Goal: Transaction & Acquisition: Obtain resource

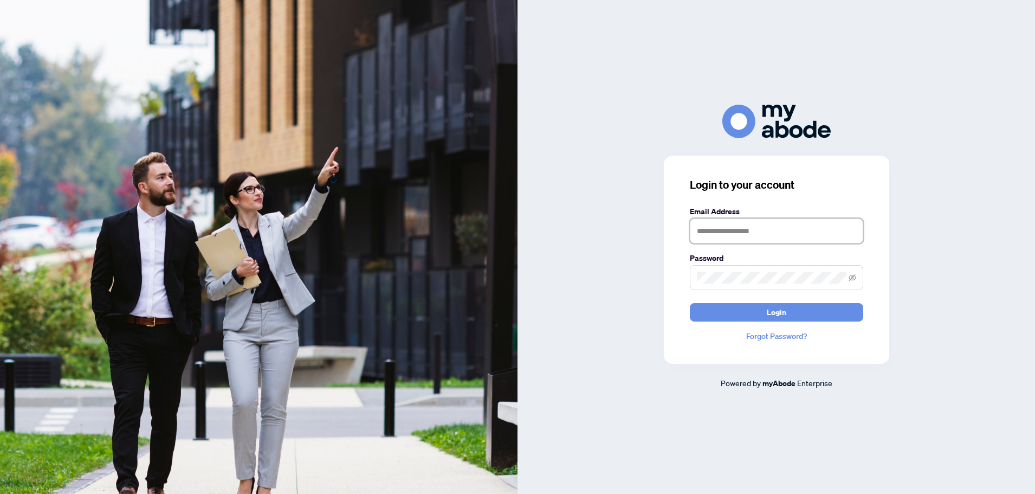
click at [790, 239] on input "text" at bounding box center [776, 230] width 173 height 25
type input "**********"
click at [760, 270] on span at bounding box center [776, 277] width 173 height 25
click at [690, 303] on button "Login" at bounding box center [776, 312] width 173 height 18
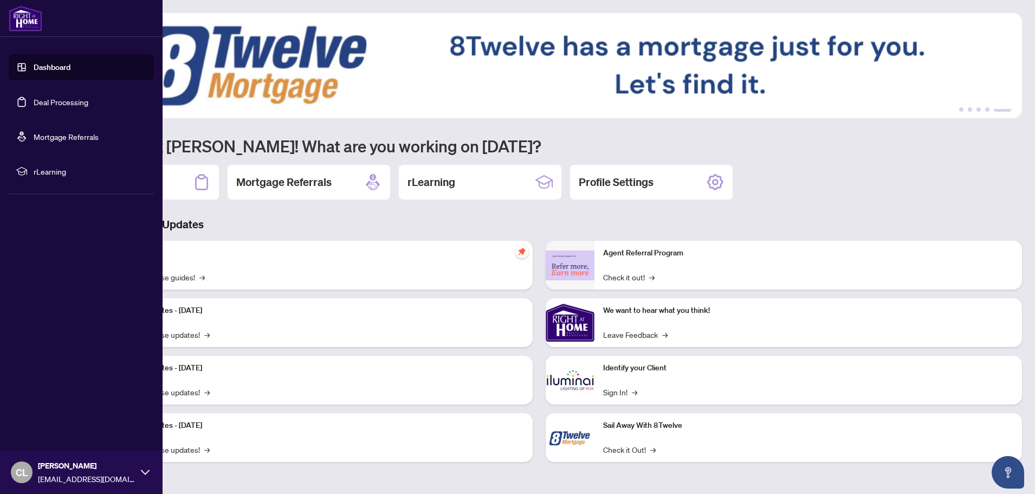
click at [39, 101] on link "Deal Processing" at bounding box center [61, 102] width 55 height 10
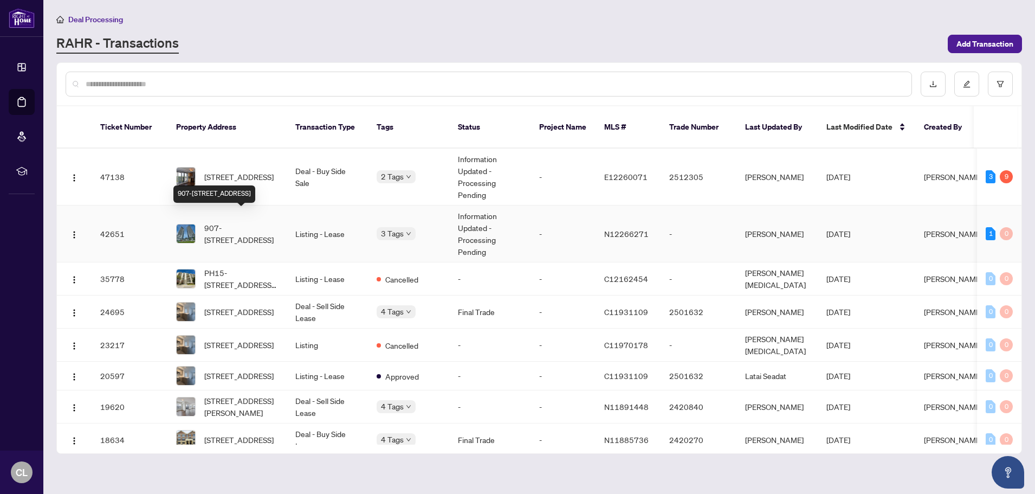
click at [246, 225] on span "907-[STREET_ADDRESS]" at bounding box center [241, 234] width 74 height 24
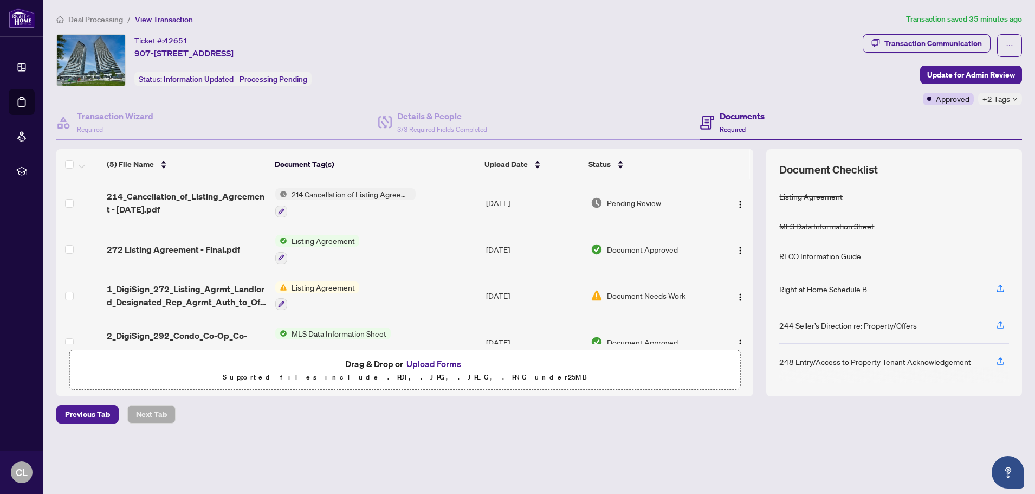
click at [364, 196] on span "214 Cancellation of Listing Agreement - Authority to Offer for Lease" at bounding box center [351, 194] width 128 height 12
click at [460, 197] on td "214 Cancellation of Listing Agreement - Authority to Offer for Lease" at bounding box center [376, 202] width 211 height 47
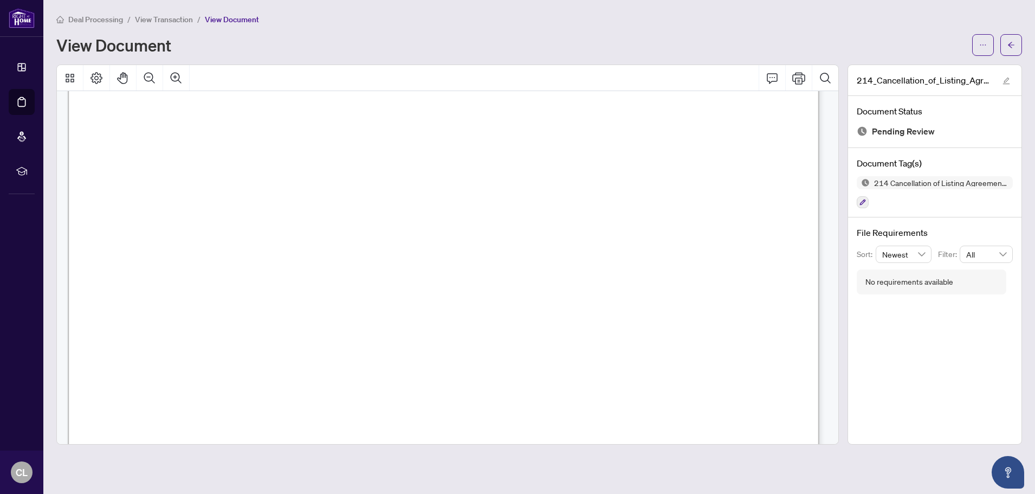
scroll to position [642, 0]
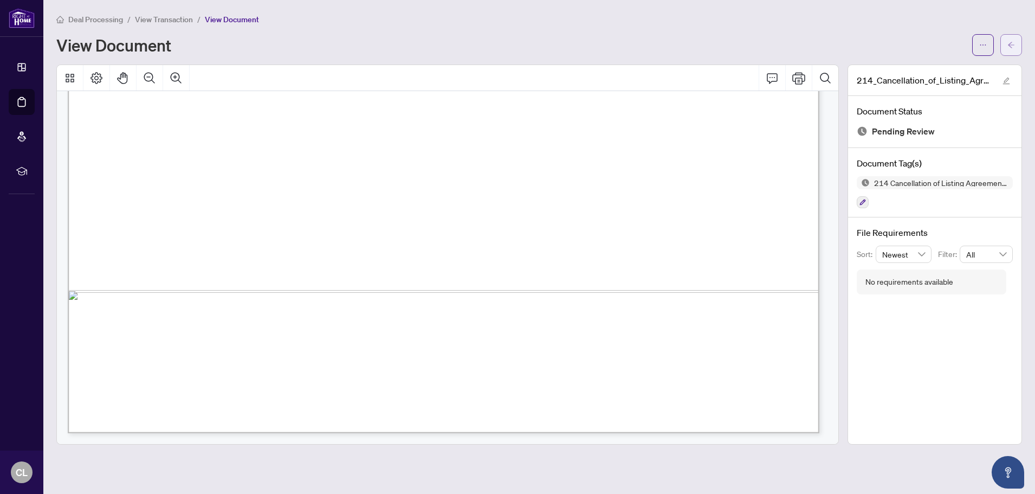
click at [1017, 45] on button "button" at bounding box center [1012, 45] width 22 height 22
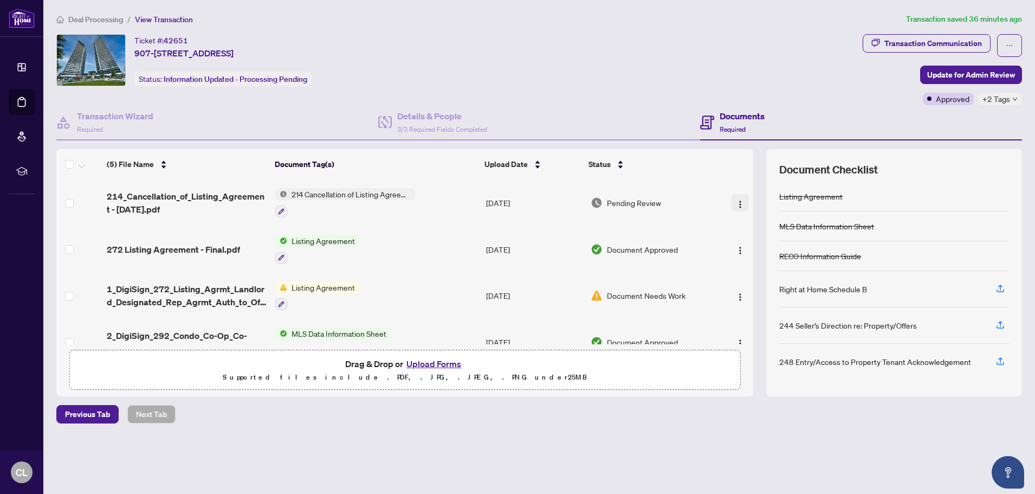
click at [736, 205] on img "button" at bounding box center [740, 204] width 9 height 9
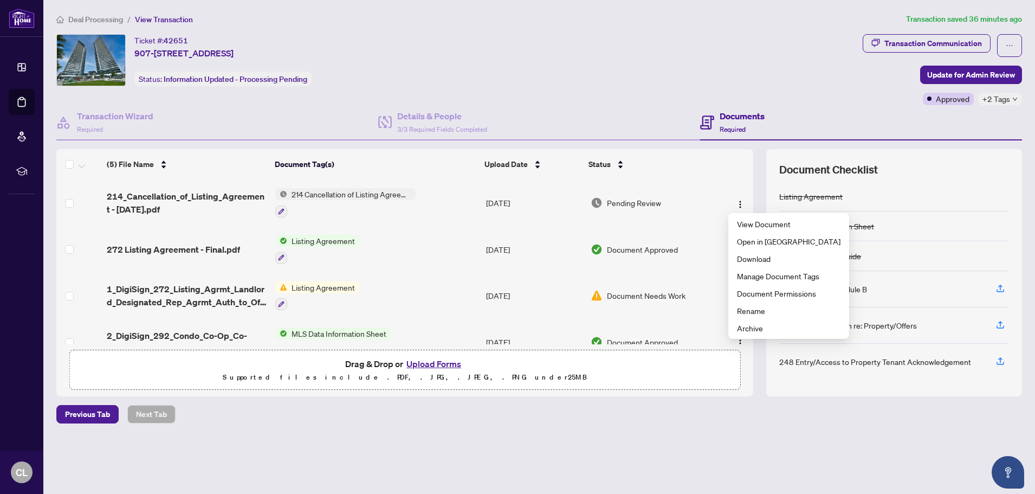
click at [349, 196] on span "214 Cancellation of Listing Agreement - Authority to Offer for Lease" at bounding box center [351, 194] width 128 height 12
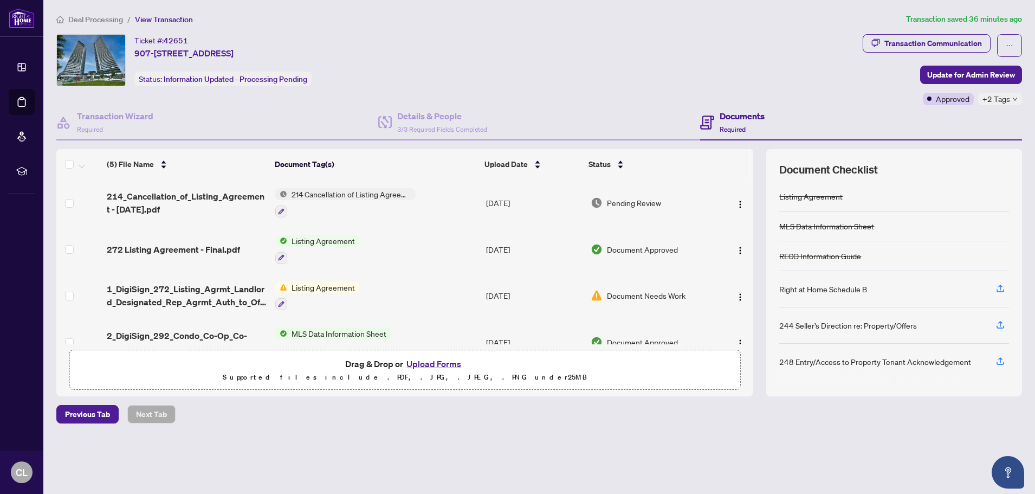
click at [452, 199] on td "214 Cancellation of Listing Agreement - Authority to Offer for Lease" at bounding box center [376, 202] width 211 height 47
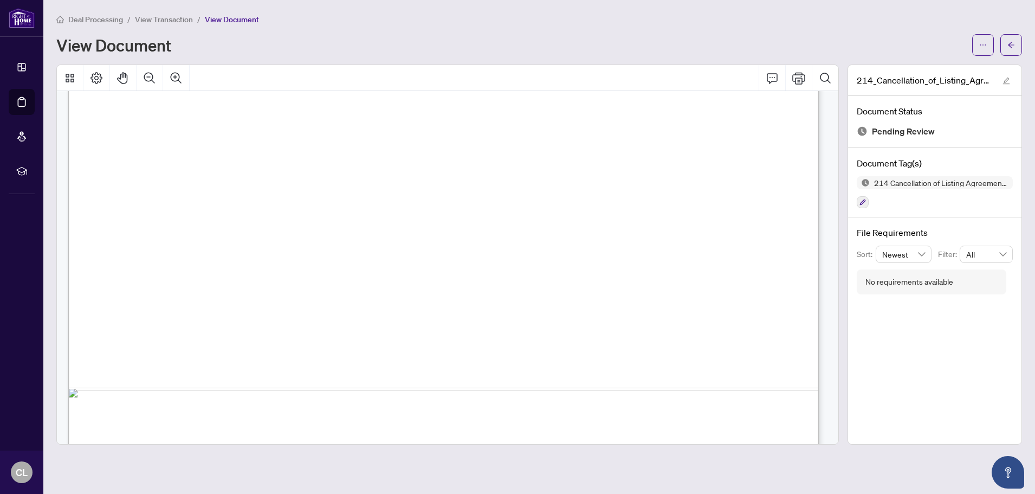
scroll to position [642, 0]
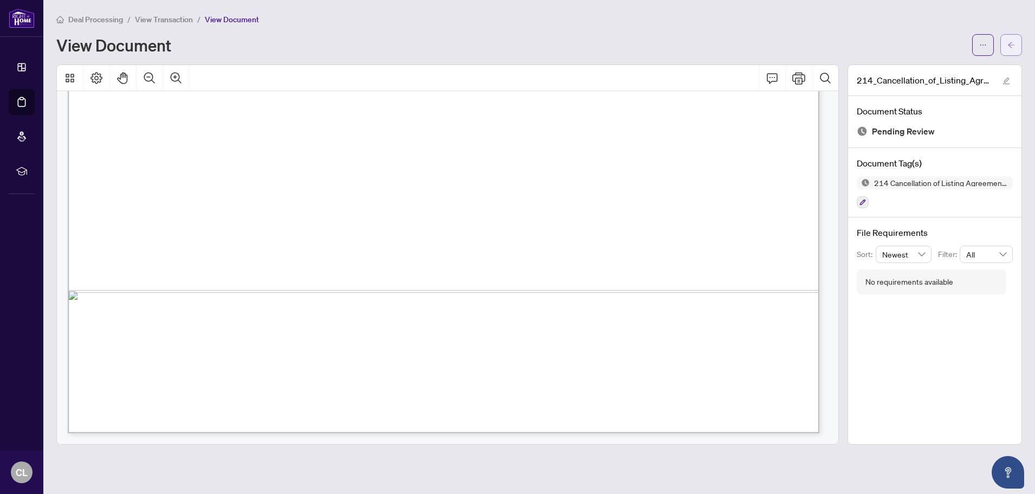
click at [1015, 43] on icon "arrow-left" at bounding box center [1012, 45] width 8 height 8
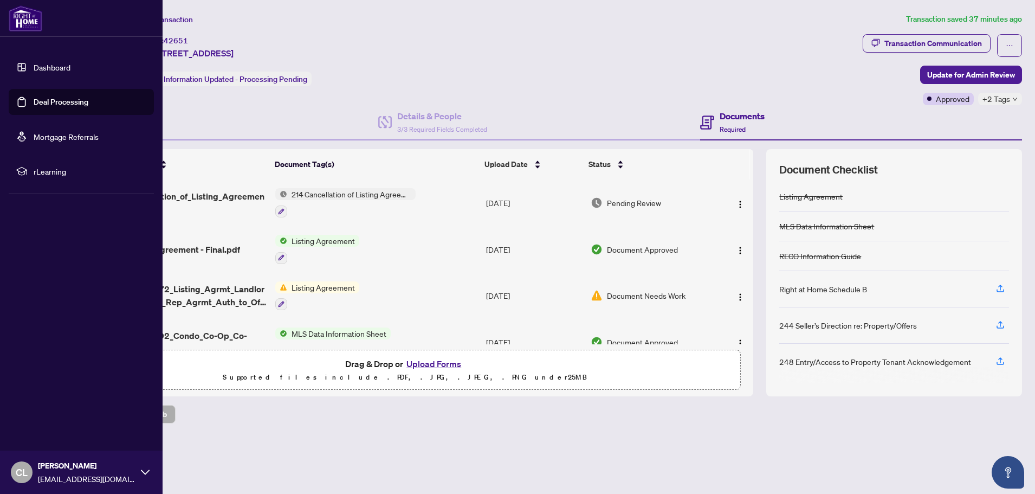
click at [142, 473] on icon at bounding box center [145, 472] width 9 height 9
click at [51, 411] on span "Logout" at bounding box center [43, 407] width 24 height 17
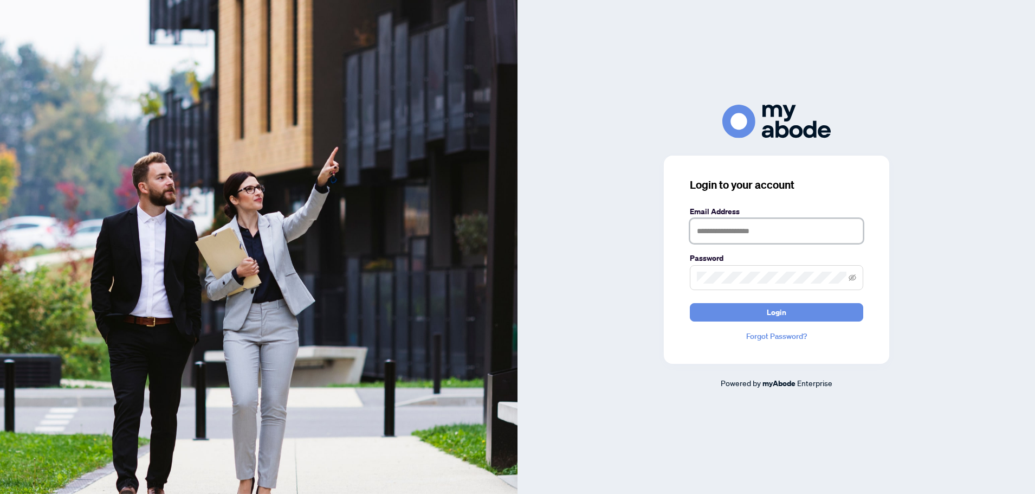
click at [726, 239] on input "text" at bounding box center [776, 230] width 173 height 25
type input "**********"
click at [690, 303] on button "Login" at bounding box center [776, 312] width 173 height 18
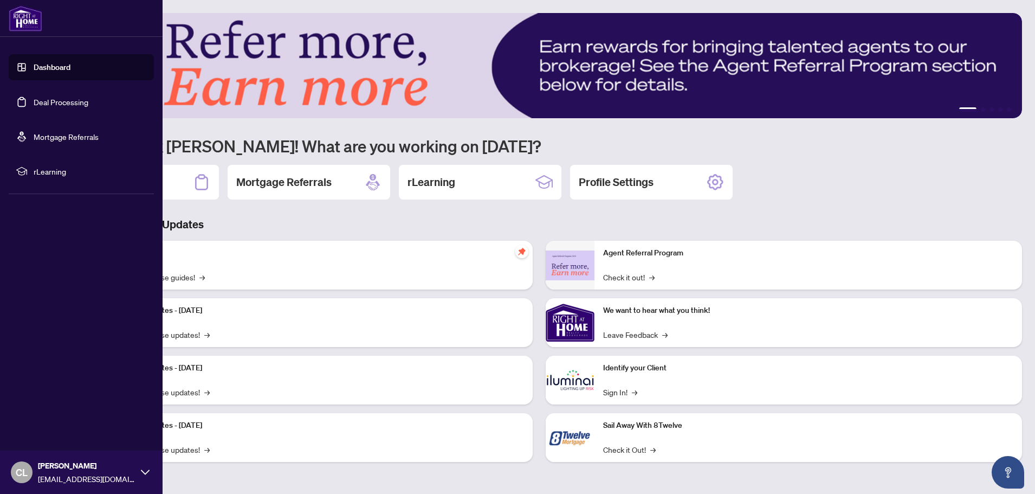
click at [45, 104] on link "Deal Processing" at bounding box center [61, 102] width 55 height 10
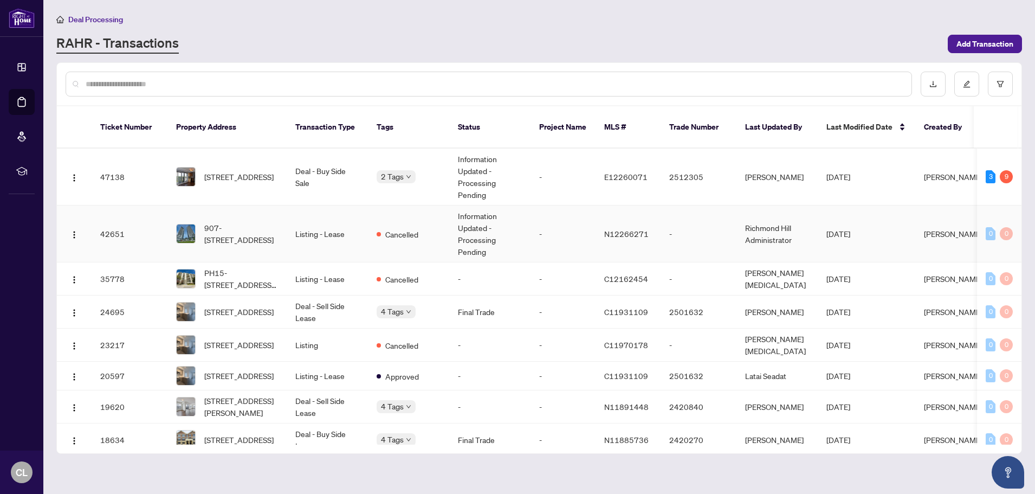
click at [343, 222] on td "Listing - Lease" at bounding box center [327, 233] width 81 height 57
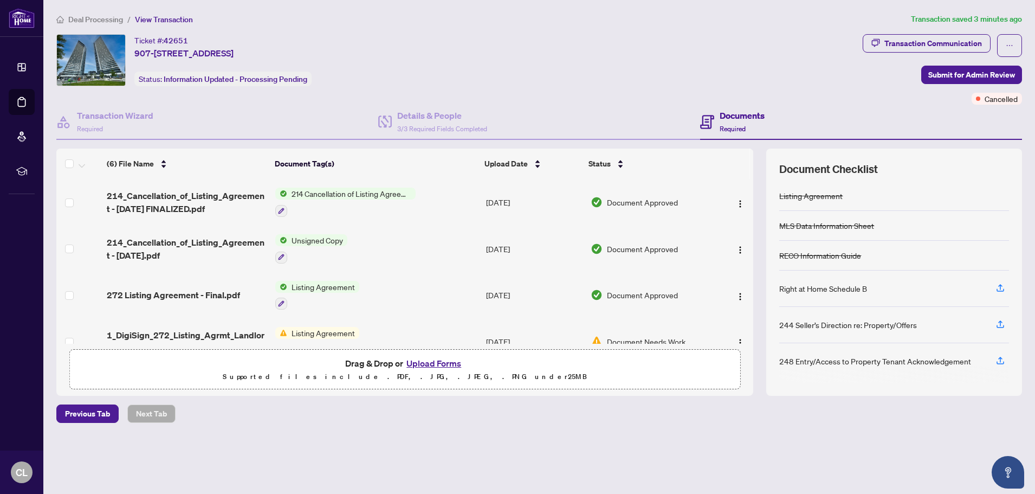
click at [375, 198] on span "214 Cancellation of Listing Agreement - Authority to Offer for Lease" at bounding box center [351, 194] width 128 height 12
click at [445, 206] on td "214 Cancellation of Listing Agreement - Authority to Offer for Lease" at bounding box center [376, 202] width 211 height 47
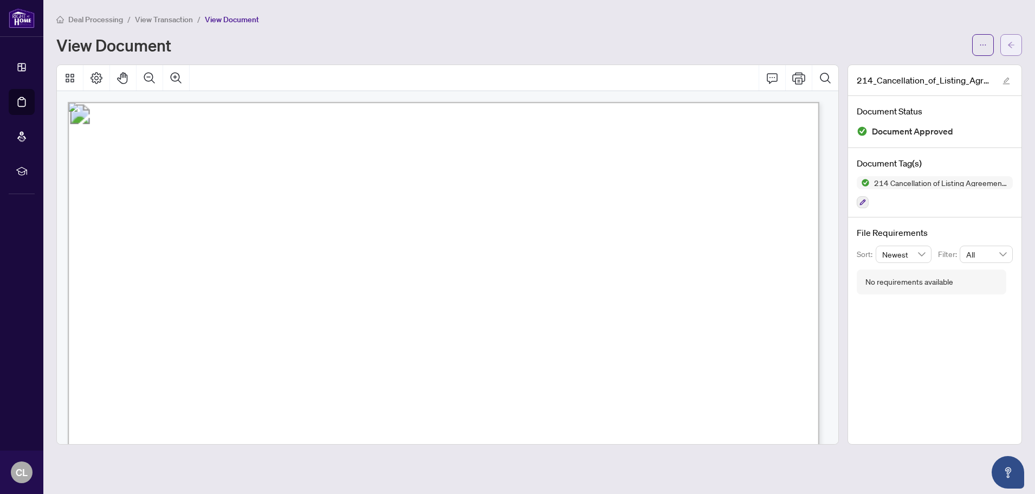
click at [1016, 41] on button "button" at bounding box center [1012, 45] width 22 height 22
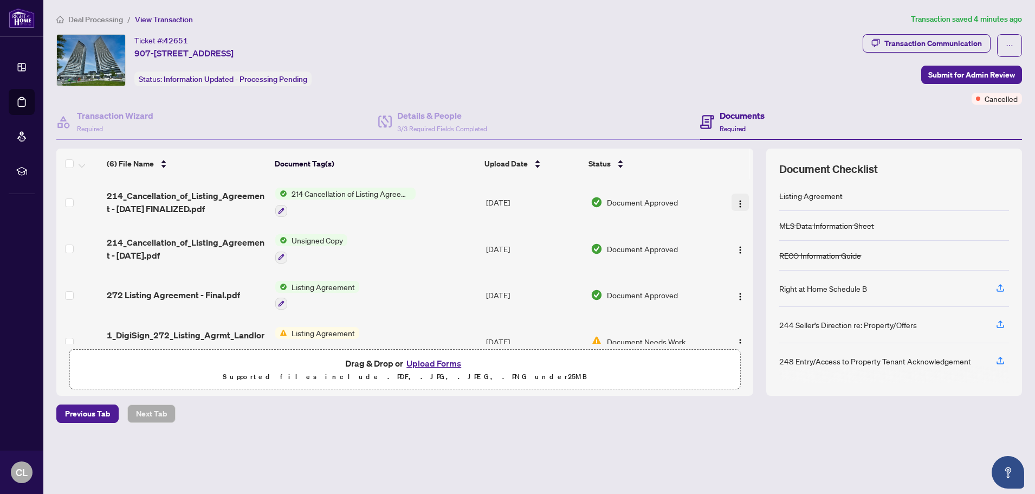
click at [737, 202] on img "button" at bounding box center [740, 203] width 9 height 9
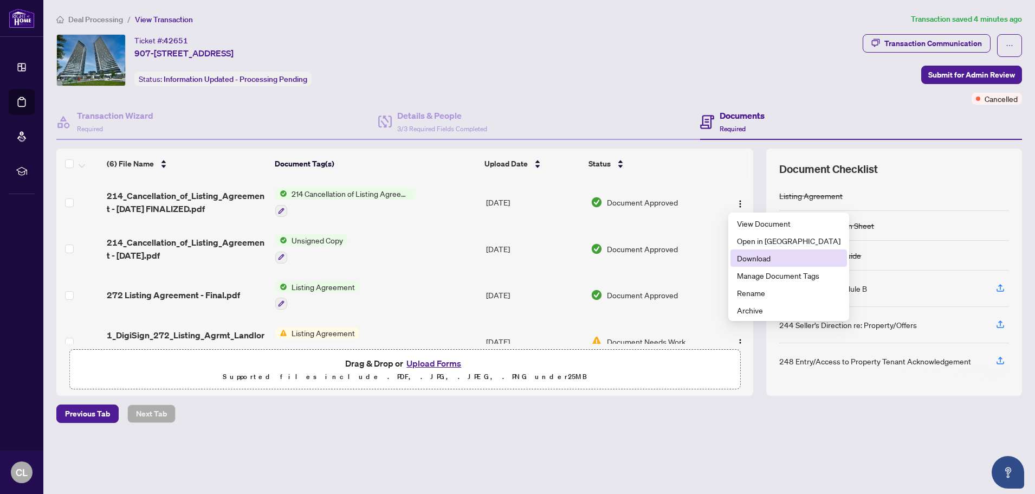
click at [745, 260] on span "Download" at bounding box center [789, 258] width 104 height 12
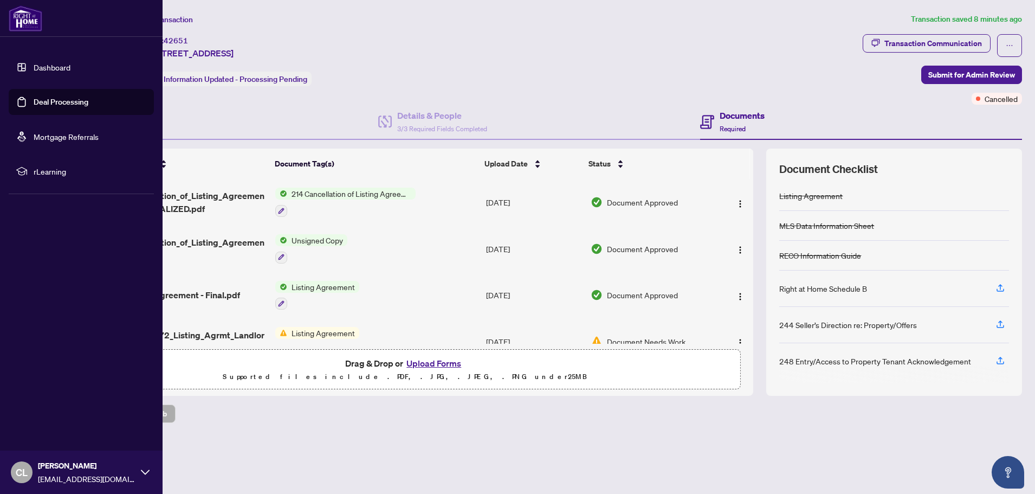
click at [55, 473] on span "[EMAIL_ADDRESS][DOMAIN_NAME]" at bounding box center [87, 479] width 98 height 12
click at [51, 411] on span "Logout" at bounding box center [43, 407] width 24 height 17
